Goal: Use online tool/utility: Utilize a website feature to perform a specific function

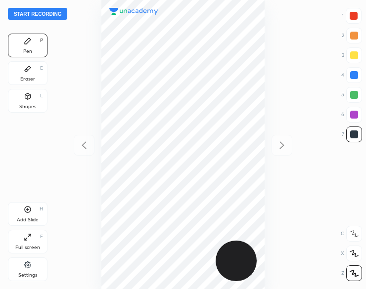
scroll to position [289, 208]
click at [22, 14] on button "Start recording" at bounding box center [37, 14] width 59 height 12
click at [12, 217] on div "Add Slide H" at bounding box center [28, 214] width 40 height 24
click at [18, 101] on div "Shapes L" at bounding box center [28, 101] width 40 height 24
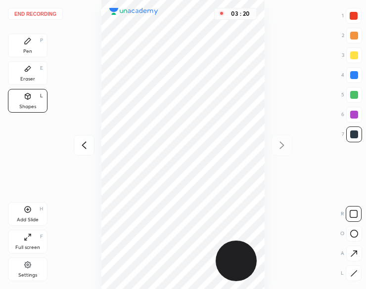
click at [18, 38] on div "Pen P" at bounding box center [28, 46] width 40 height 24
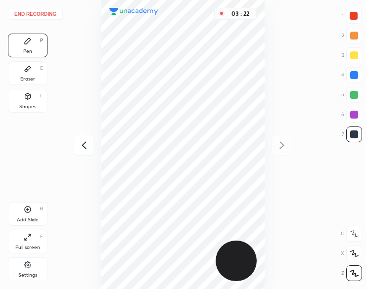
click at [40, 15] on button "End recording" at bounding box center [35, 14] width 55 height 12
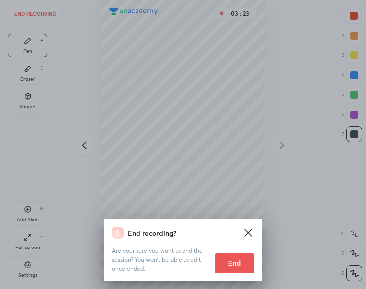
click at [245, 270] on button "End" at bounding box center [235, 264] width 40 height 20
